Goal: Communication & Community: Answer question/provide support

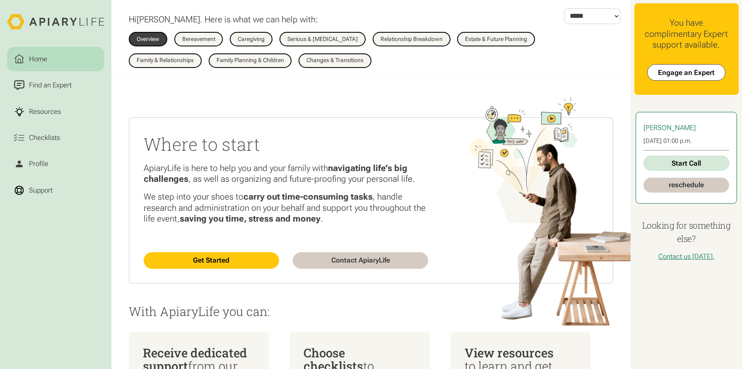
click at [682, 161] on link "Start Call" at bounding box center [686, 163] width 86 height 15
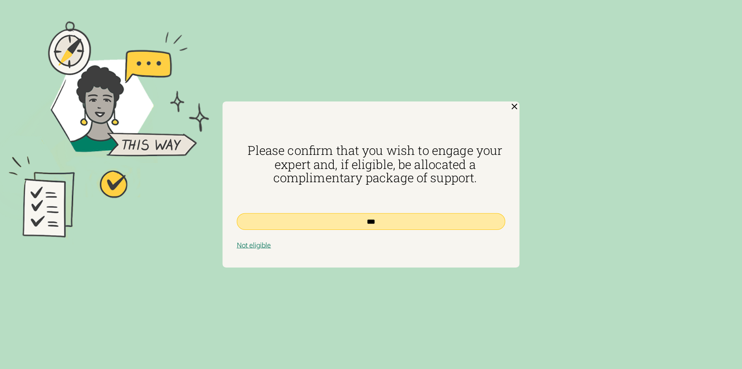
click at [367, 221] on input "***" at bounding box center [371, 221] width 269 height 17
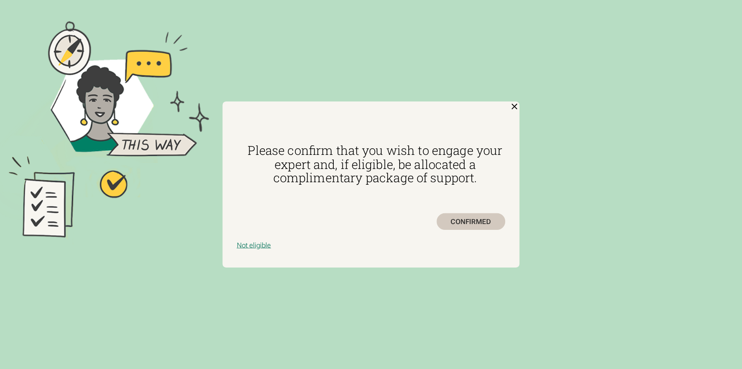
click at [473, 222] on div "CONFIRMED" at bounding box center [471, 221] width 68 height 17
click at [513, 106] on img at bounding box center [514, 106] width 10 height 10
